Goal: Find specific page/section: Find specific page/section

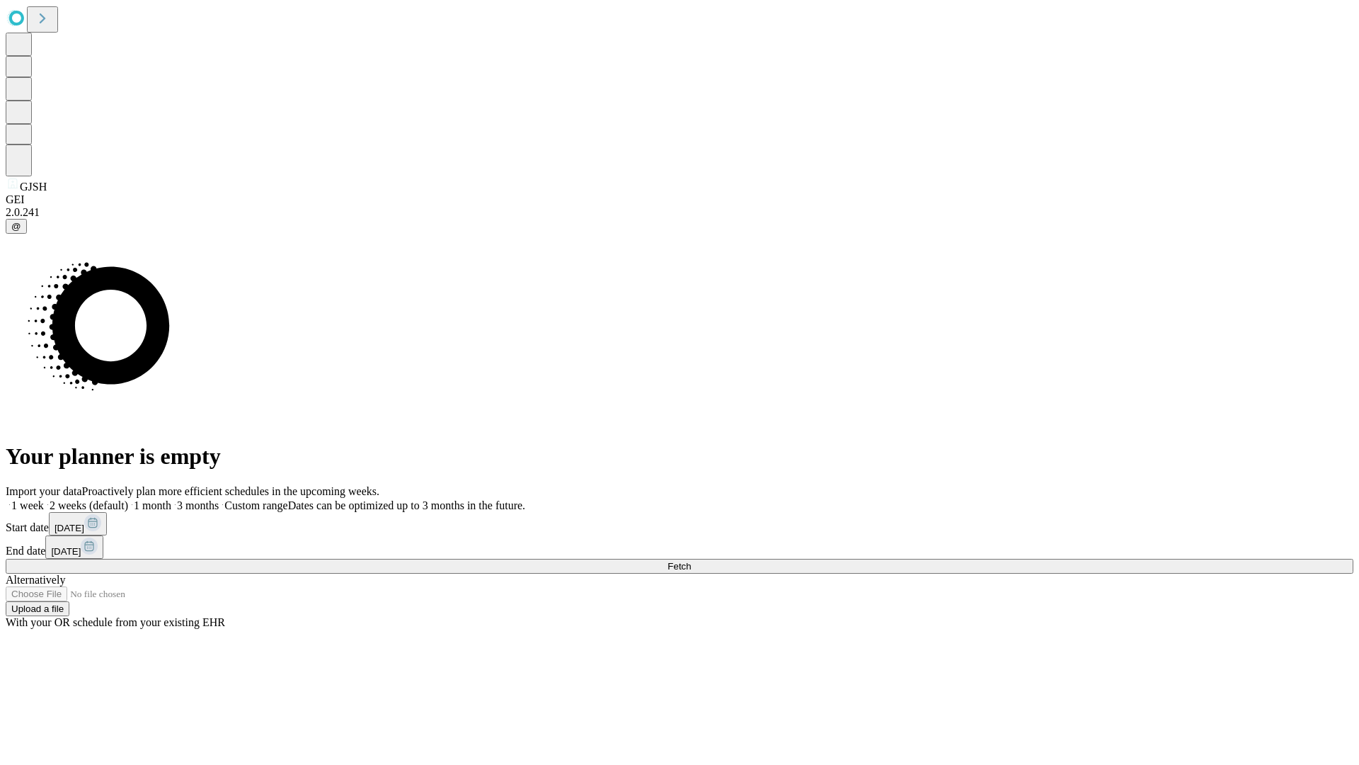
click at [691, 561] on span "Fetch" at bounding box center [679, 566] width 23 height 11
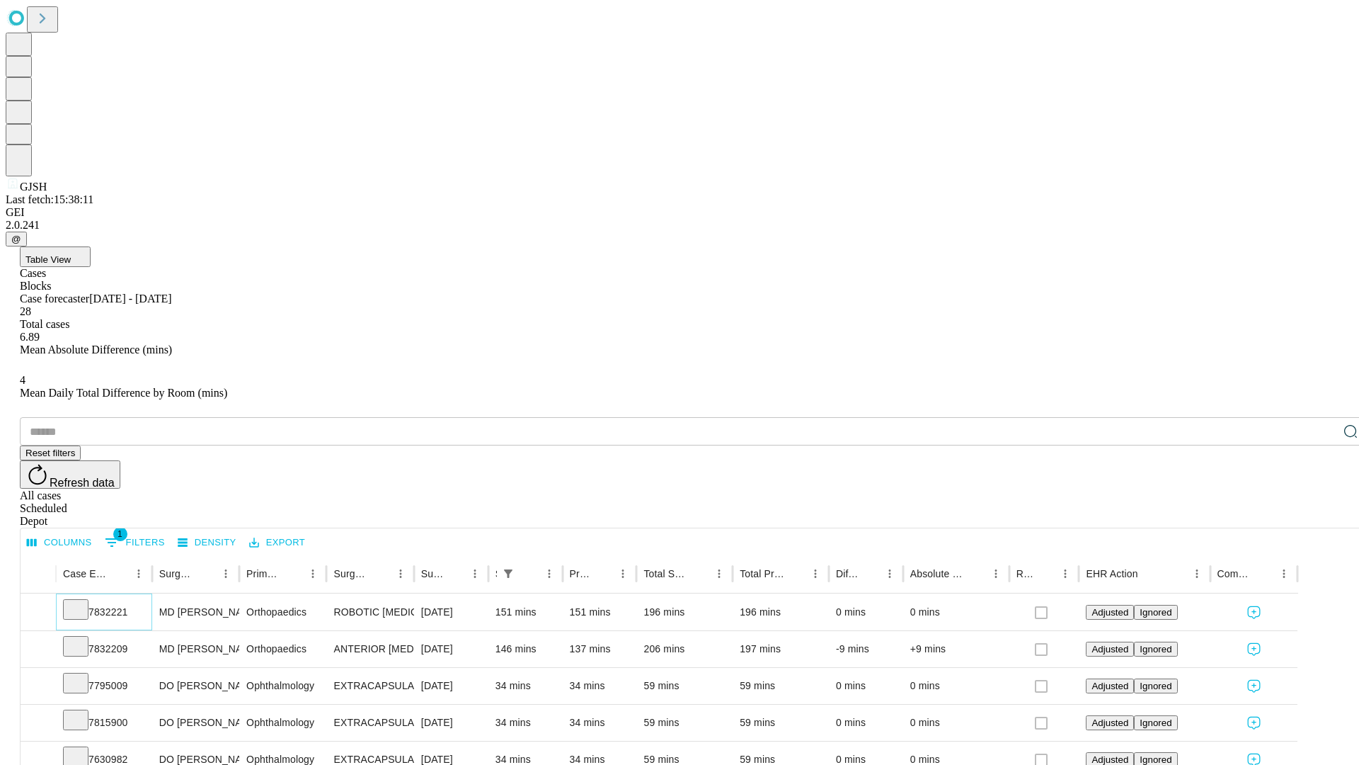
click at [83, 601] on icon at bounding box center [76, 608] width 14 height 14
